Goal: Task Accomplishment & Management: Manage account settings

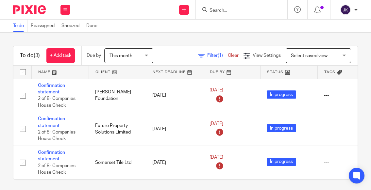
click at [242, 11] on input "Search" at bounding box center [238, 11] width 59 height 6
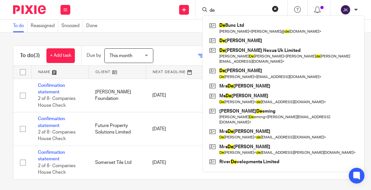
type input "d"
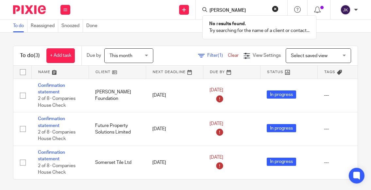
type input "[PERSON_NAME]"
click at [357, 11] on div at bounding box center [356, 10] width 4 height 4
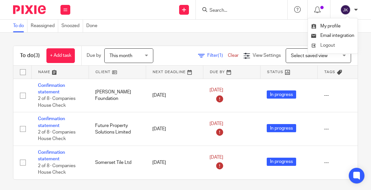
click at [340, 46] on li "Logout" at bounding box center [332, 45] width 43 height 9
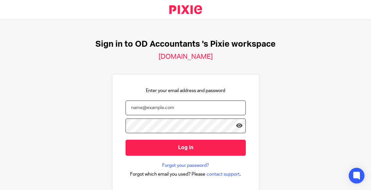
click at [187, 105] on input "email" at bounding box center [185, 108] width 120 height 15
type input "johanne@odaccountants.co.uk"
